Goal: Task Accomplishment & Management: Complete application form

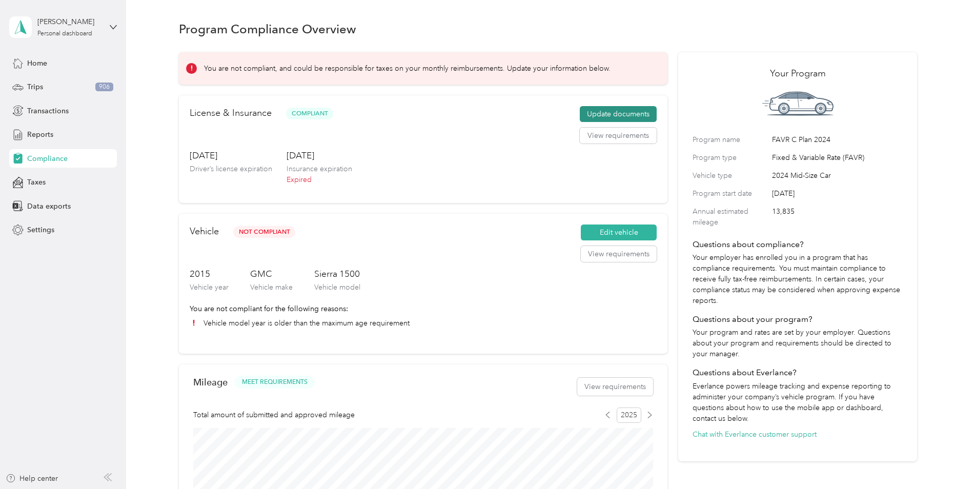
click at [580, 115] on button "Update documents" at bounding box center [618, 114] width 77 height 16
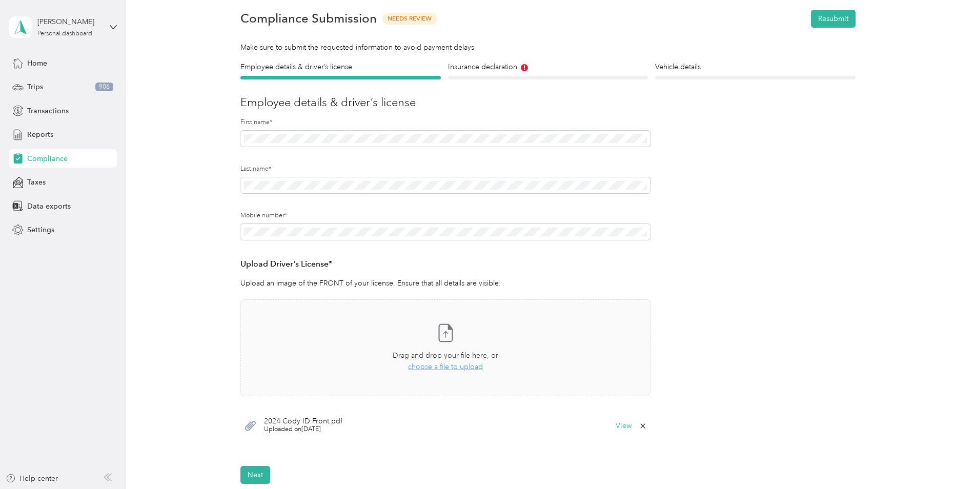
scroll to position [154, 0]
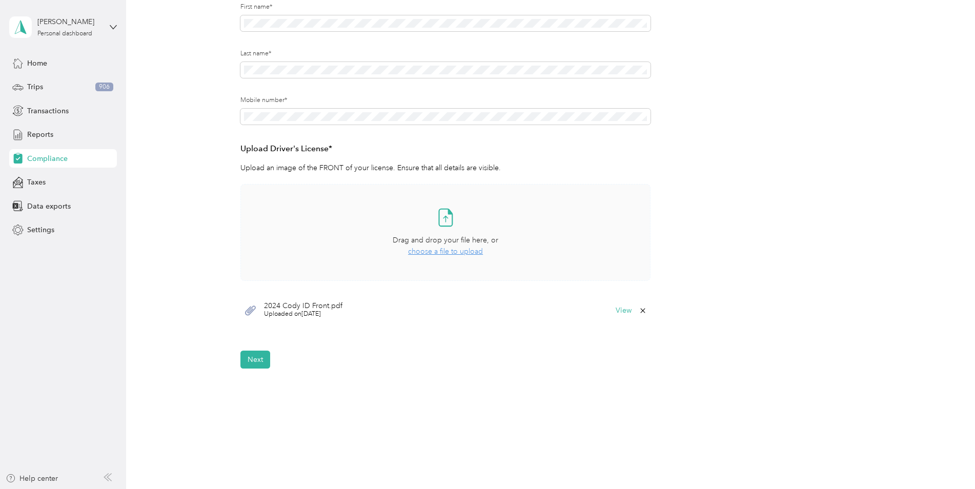
click at [465, 258] on div "Take a photo or choose a photo from your library Drag and drop your file here, …" at bounding box center [445, 232] width 393 height 79
click at [254, 389] on button "Next" at bounding box center [255, 391] width 30 height 18
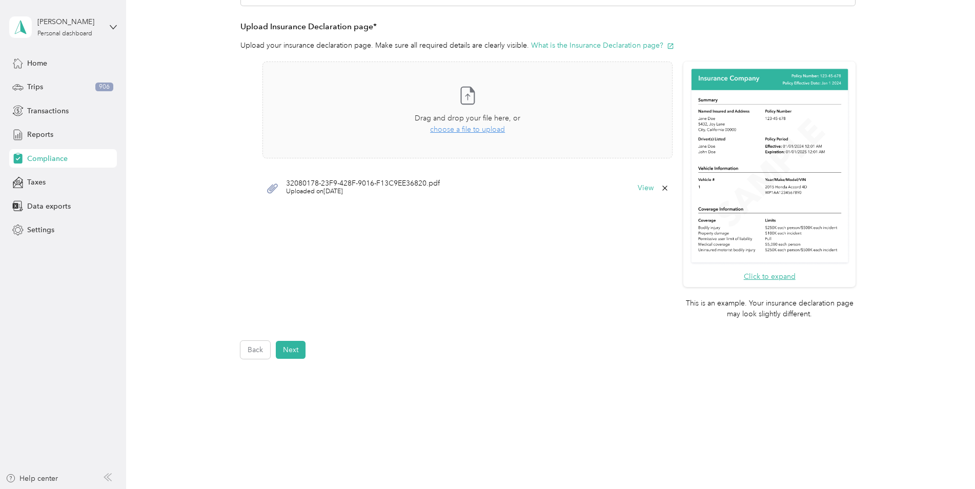
scroll to position [271, 0]
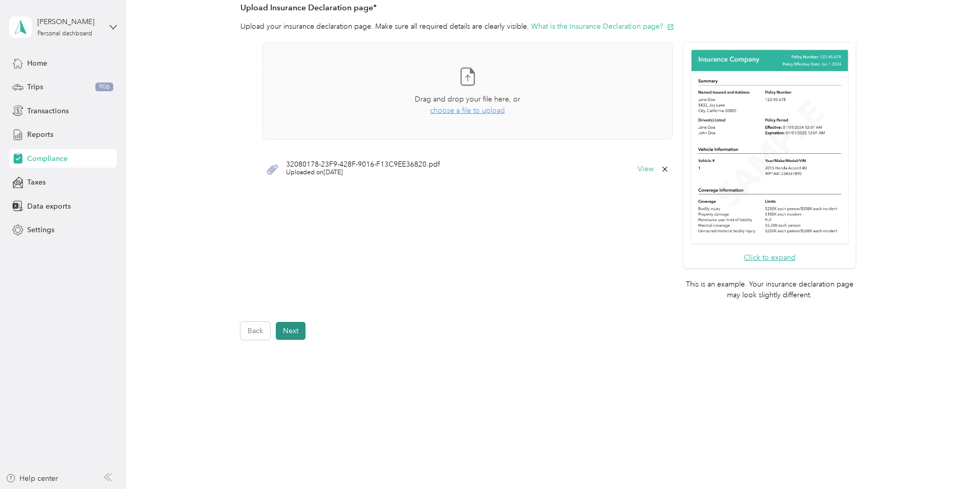
click at [290, 326] on button "Next" at bounding box center [291, 331] width 30 height 18
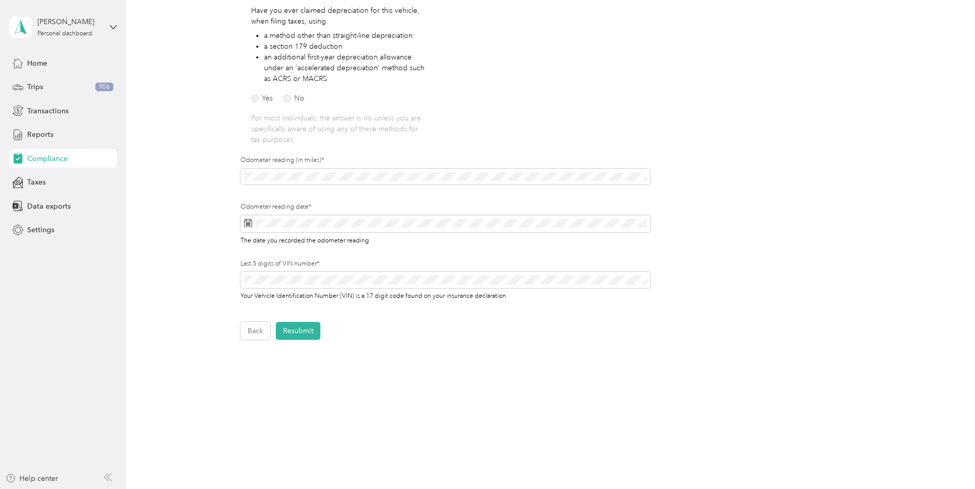
scroll to position [187, 0]
click at [290, 326] on button "Resubmit" at bounding box center [298, 331] width 45 height 18
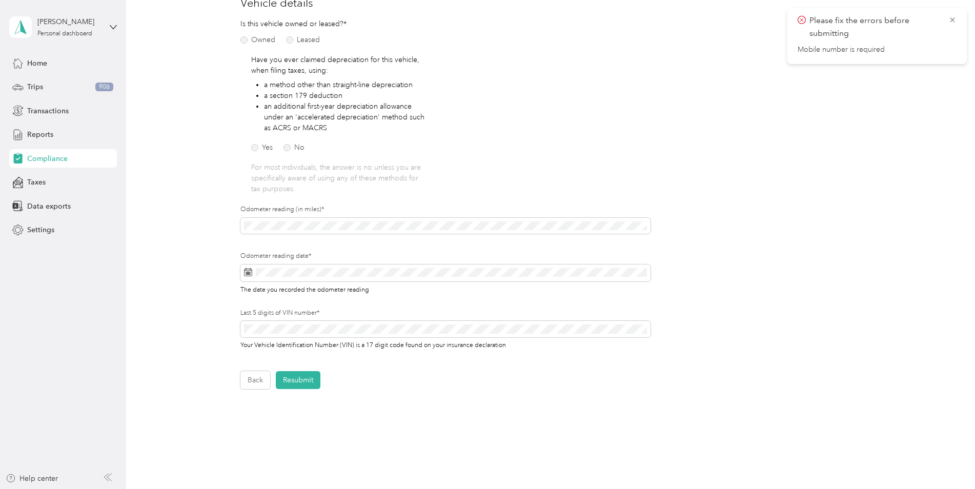
scroll to position [85, 0]
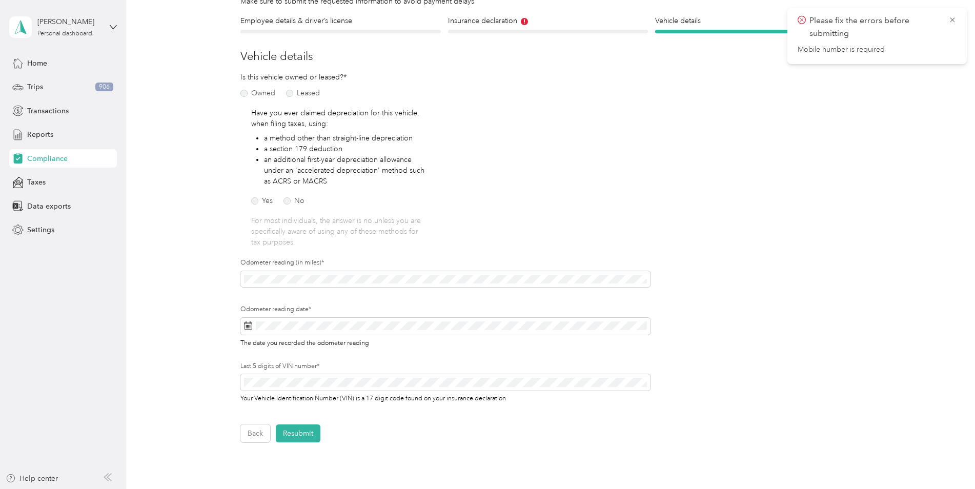
click at [958, 19] on div "Please fix the errors before submitting Mobile number is required" at bounding box center [876, 36] width 179 height 56
click at [955, 20] on icon at bounding box center [952, 19] width 8 height 9
click at [319, 333] on span at bounding box center [445, 326] width 410 height 17
click at [321, 331] on span at bounding box center [445, 326] width 410 height 17
click at [515, 22] on h4 "Insurance declaration" at bounding box center [548, 20] width 200 height 11
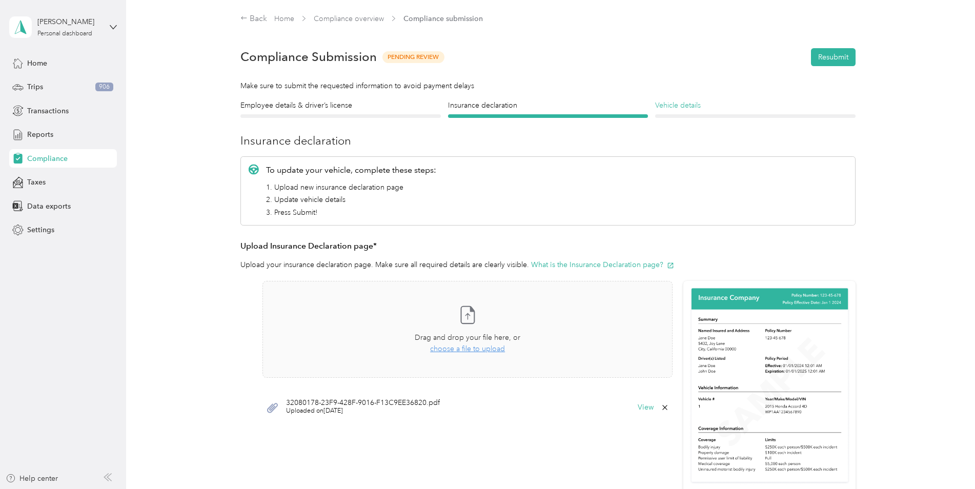
click at [755, 107] on h4 "Vehicle details" at bounding box center [755, 105] width 200 height 11
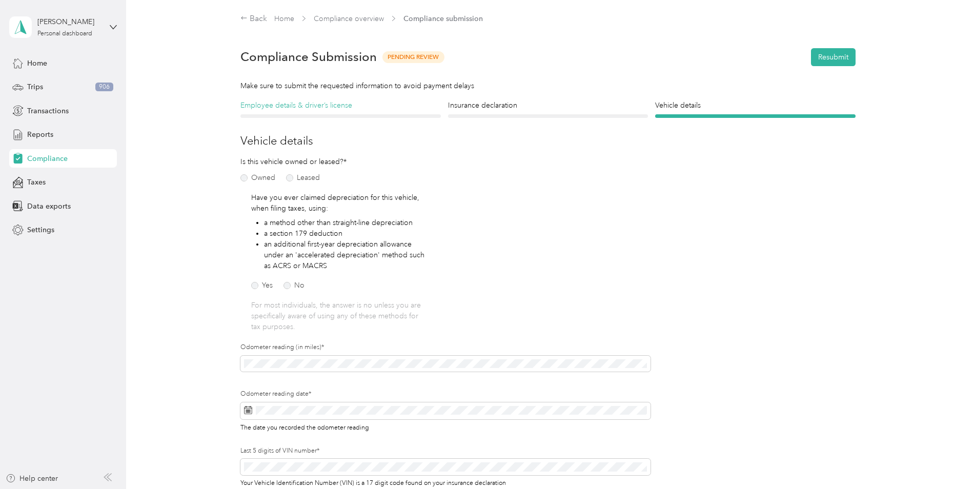
click at [360, 105] on h4 "Employee details & driver’s license" at bounding box center [340, 105] width 200 height 11
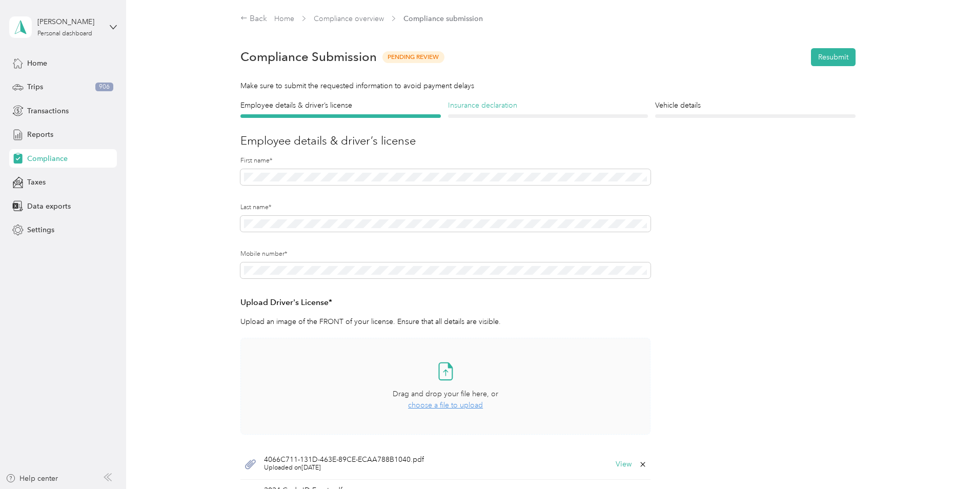
click at [473, 108] on h4 "Insurance declaration" at bounding box center [548, 105] width 200 height 11
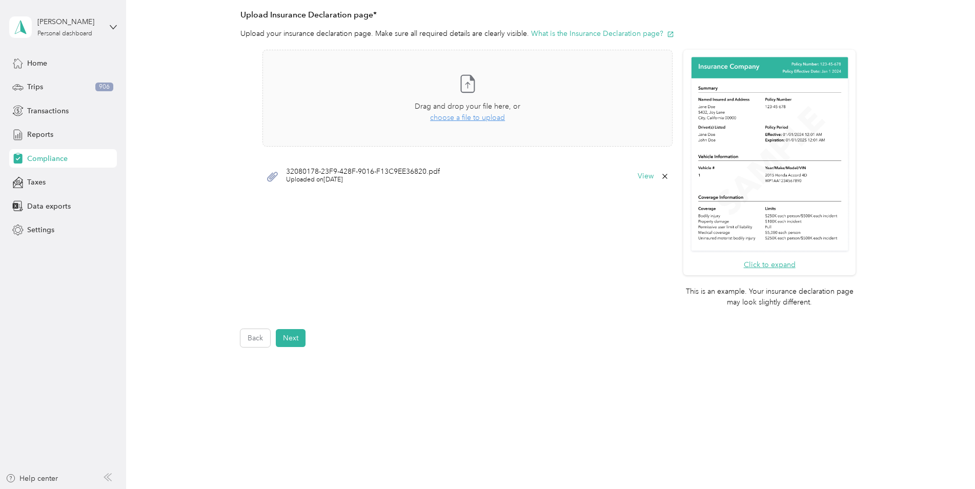
scroll to position [238, 0]
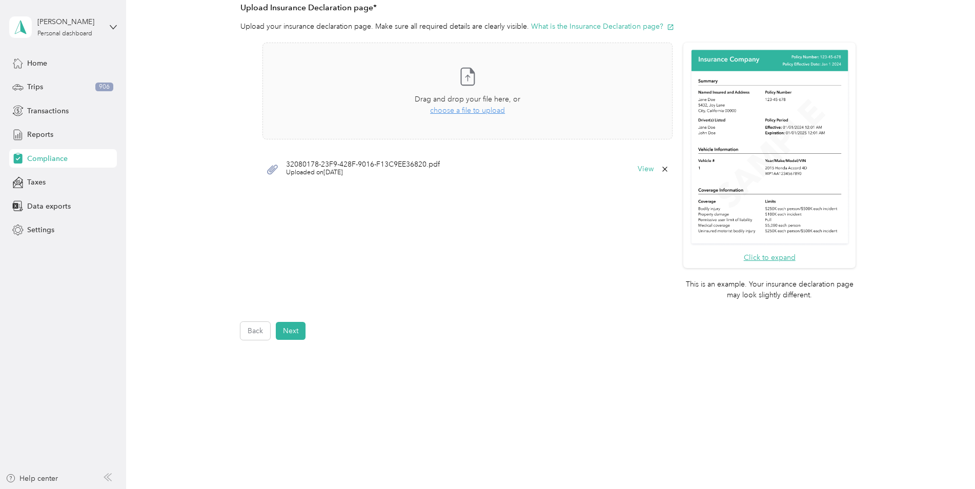
click at [288, 340] on div "Back Home Compliance overview Compliance submission Compliance Submission Pendi…" at bounding box center [548, 100] width 844 height 677
click at [290, 335] on button "Next" at bounding box center [291, 331] width 30 height 18
